Goal: Navigation & Orientation: Find specific page/section

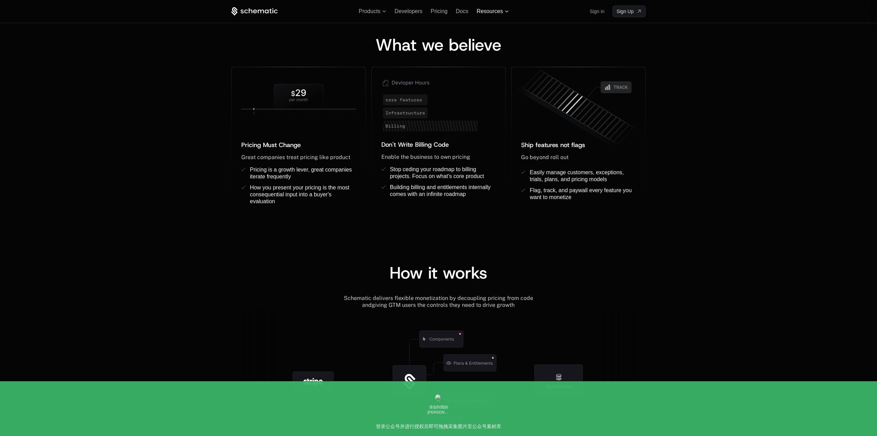
click at [504, 12] on span "Resources" at bounding box center [493, 11] width 32 height 6
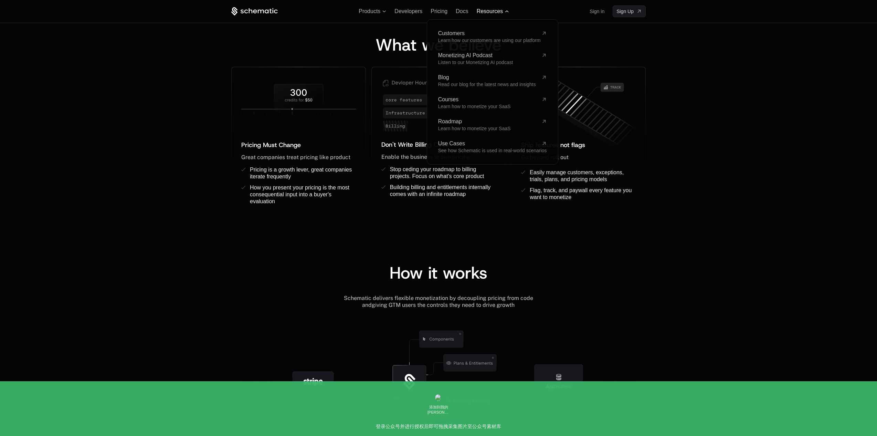
click at [502, 12] on span "Resources" at bounding box center [490, 11] width 26 height 6
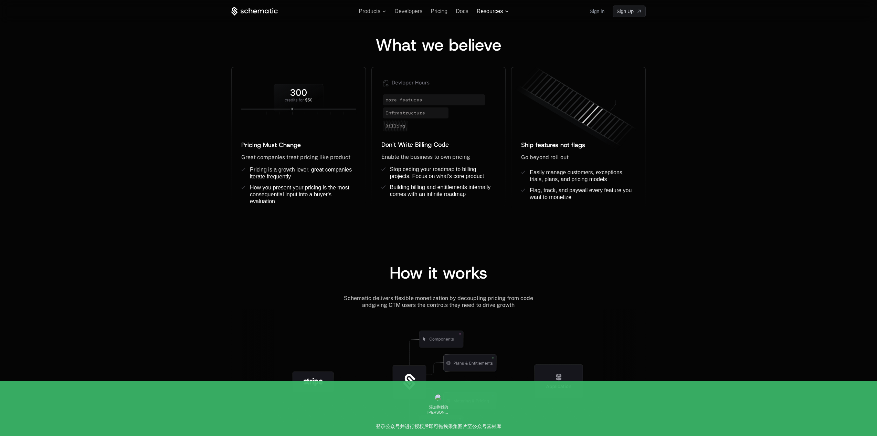
click at [498, 14] on span "Resources" at bounding box center [490, 11] width 26 height 6
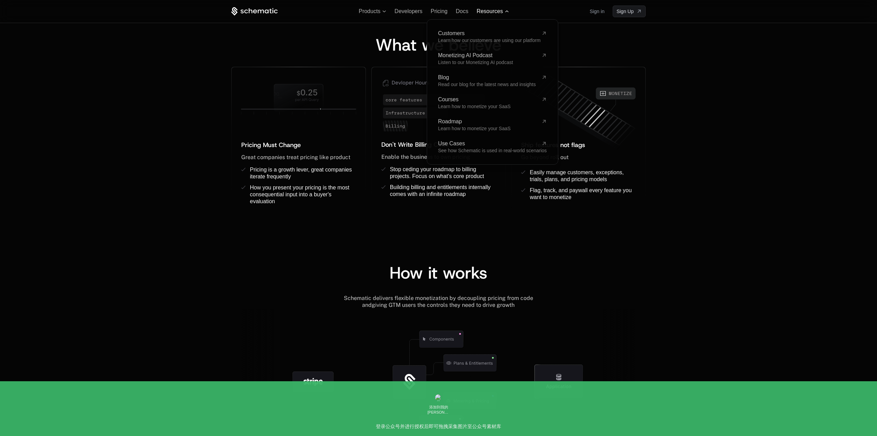
click at [498, 14] on span "Resources" at bounding box center [490, 11] width 26 height 6
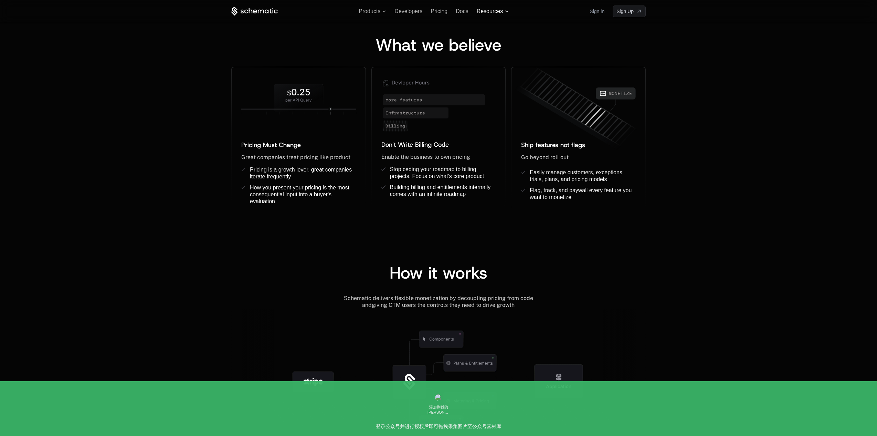
click at [498, 14] on span "Resources" at bounding box center [490, 11] width 26 height 6
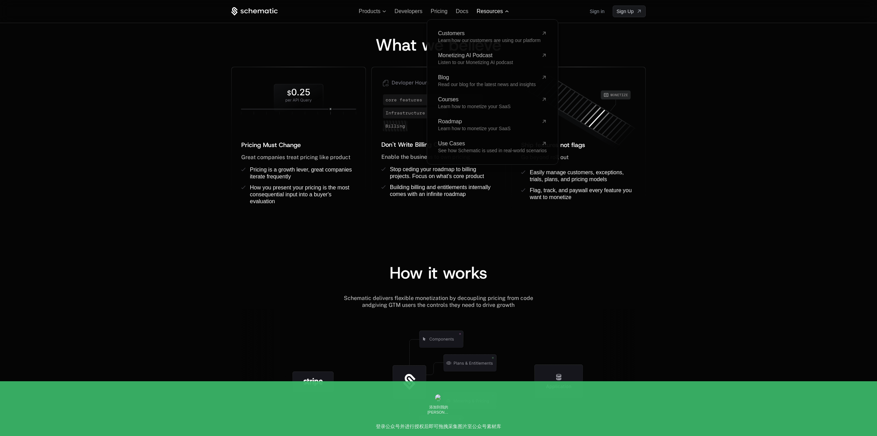
click at [498, 14] on span "Resources" at bounding box center [490, 11] width 26 height 6
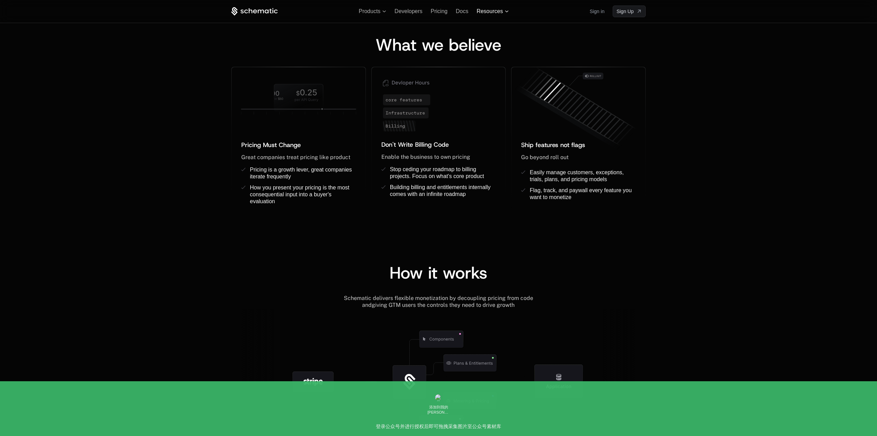
click at [494, 14] on span "Resources" at bounding box center [490, 11] width 26 height 6
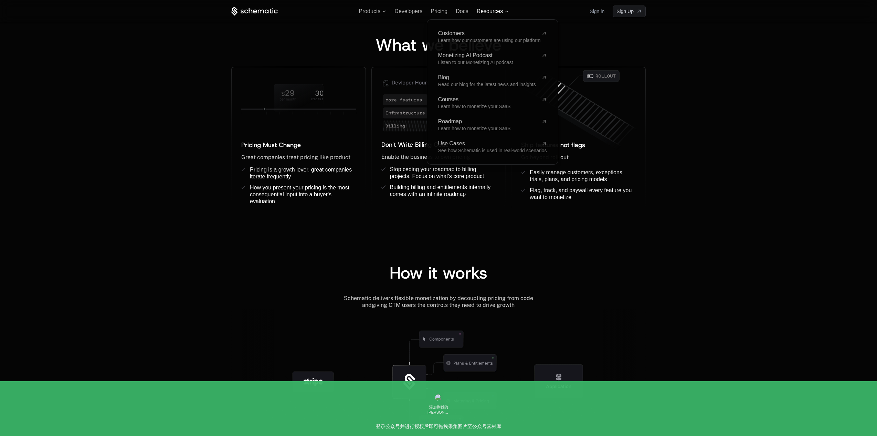
click at [494, 14] on span "Resources" at bounding box center [490, 11] width 26 height 6
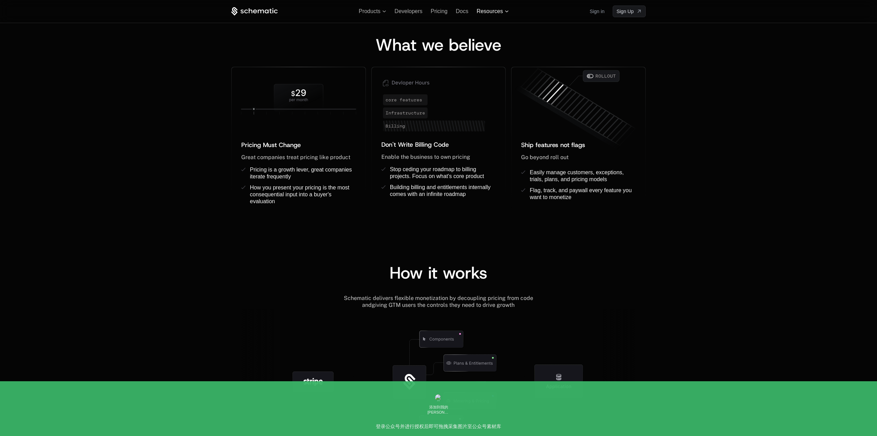
click at [491, 11] on span "Resources" at bounding box center [490, 11] width 26 height 6
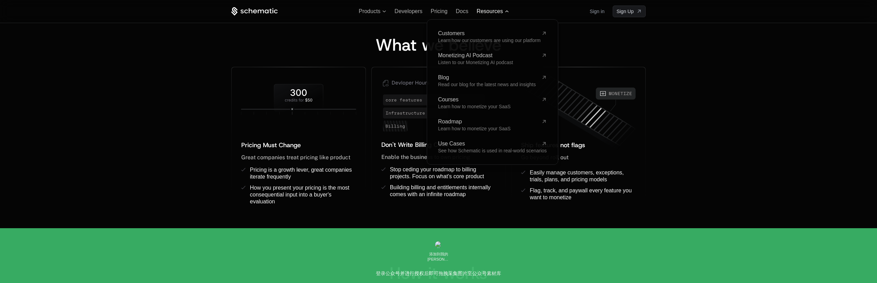
click at [498, 11] on span "Resources" at bounding box center [490, 11] width 26 height 6
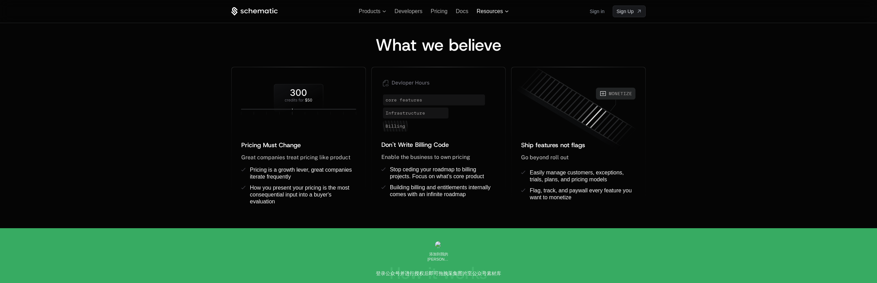
click at [507, 11] on icon at bounding box center [507, 11] width 4 height 2
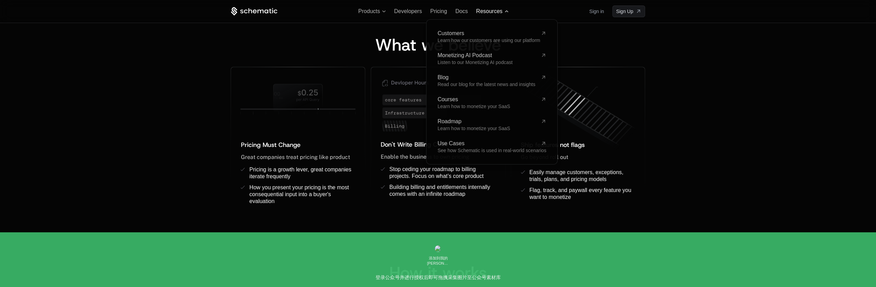
click at [501, 11] on span "Resources" at bounding box center [489, 11] width 26 height 6
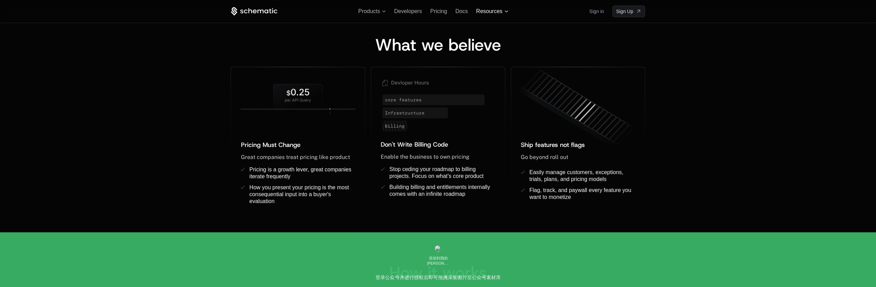
click at [502, 11] on span "Resources" at bounding box center [489, 11] width 26 height 6
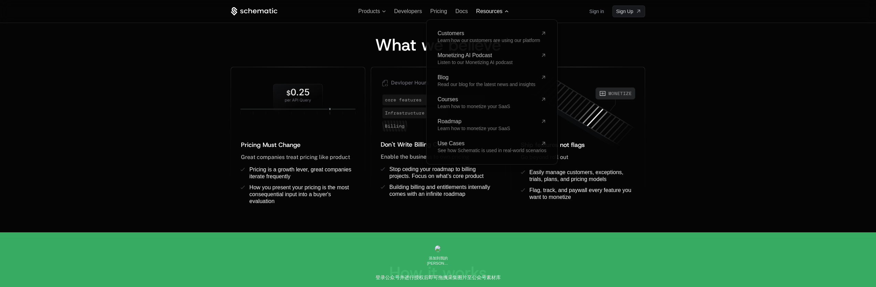
click at [502, 11] on span "Resources" at bounding box center [489, 11] width 26 height 6
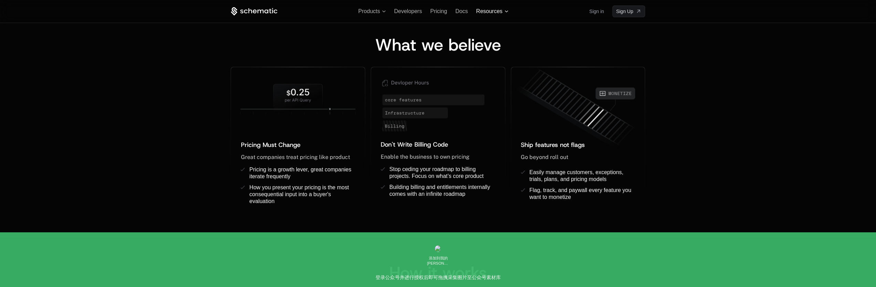
click at [502, 11] on span "Resources" at bounding box center [489, 11] width 26 height 6
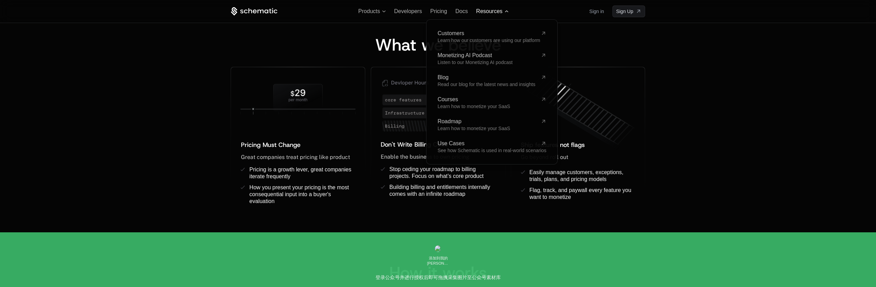
click at [505, 12] on icon at bounding box center [506, 11] width 4 height 2
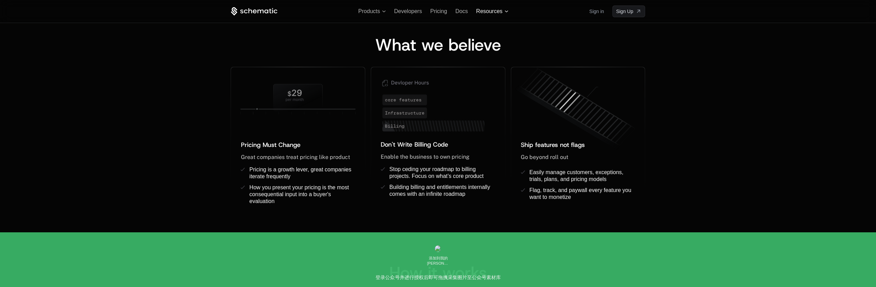
click at [505, 12] on icon at bounding box center [506, 11] width 4 height 2
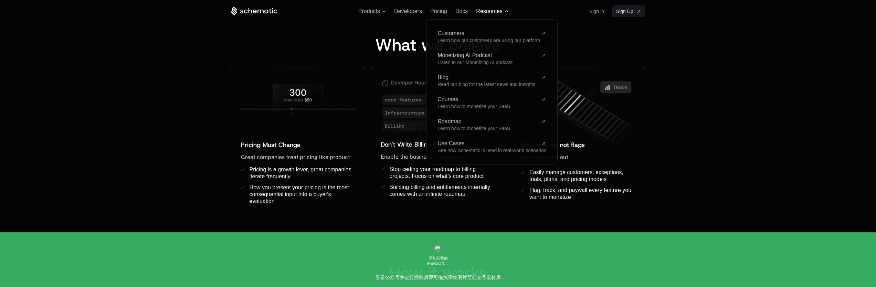
click at [505, 12] on span at bounding box center [506, 11] width 4 height 2
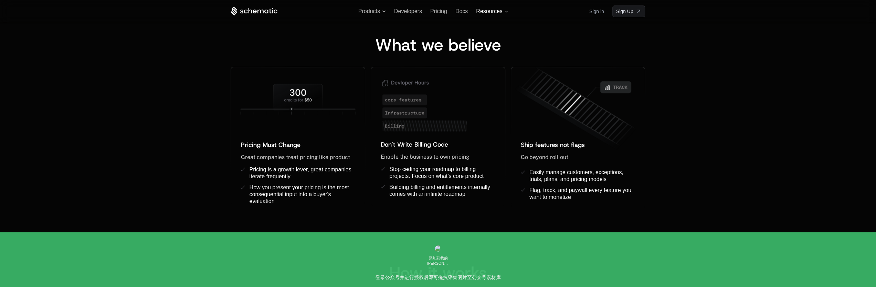
click at [505, 12] on icon at bounding box center [506, 11] width 4 height 2
